Goal: Task Accomplishment & Management: Use online tool/utility

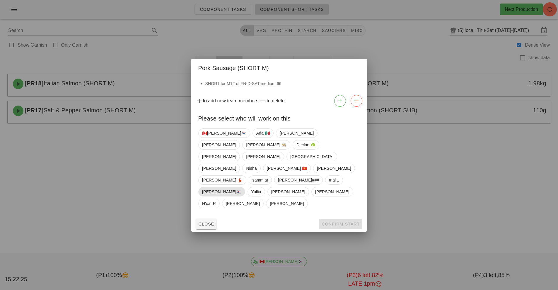
click at [241, 187] on span "[PERSON_NAME]🇰🇷" at bounding box center [221, 191] width 39 height 9
click at [352, 218] on button "Confirm Start" at bounding box center [340, 223] width 43 height 11
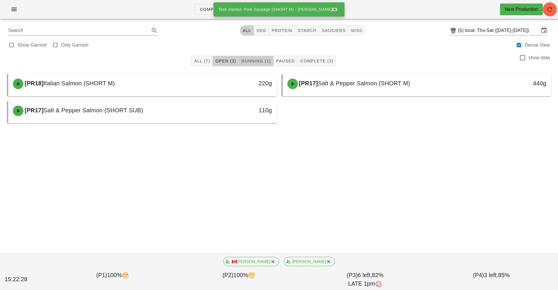
click at [255, 61] on span "Running (1)" at bounding box center [256, 61] width 30 height 5
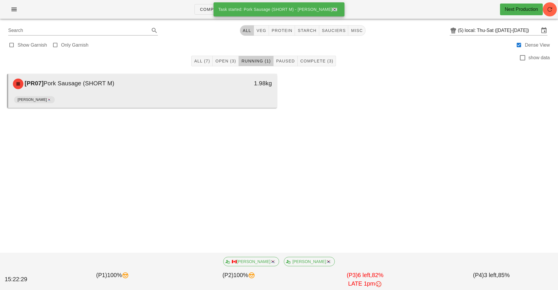
click at [193, 95] on div "[PERSON_NAME]🇰🇷" at bounding box center [142, 101] width 257 height 14
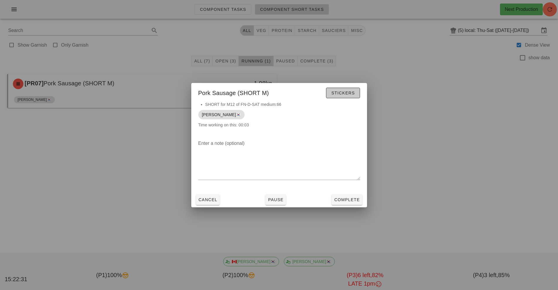
click at [348, 93] on span "Stickers" at bounding box center [343, 92] width 24 height 5
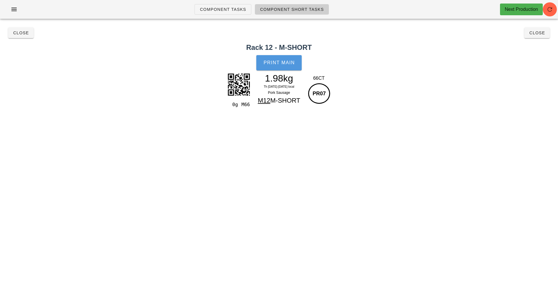
click at [290, 66] on button "Print Main" at bounding box center [278, 62] width 45 height 15
click at [22, 33] on span "Close" at bounding box center [21, 32] width 16 height 5
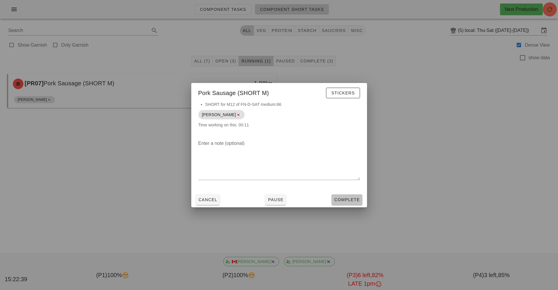
click at [357, 204] on button "Complete" at bounding box center [347, 199] width 30 height 11
